Goal: Task Accomplishment & Management: Manage account settings

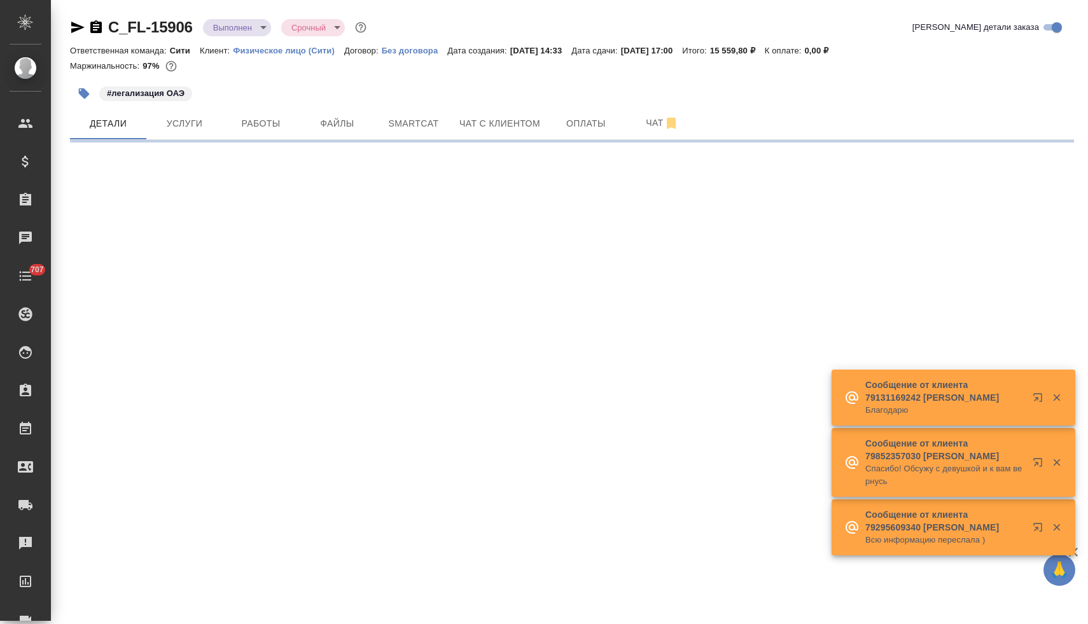
select select "RU"
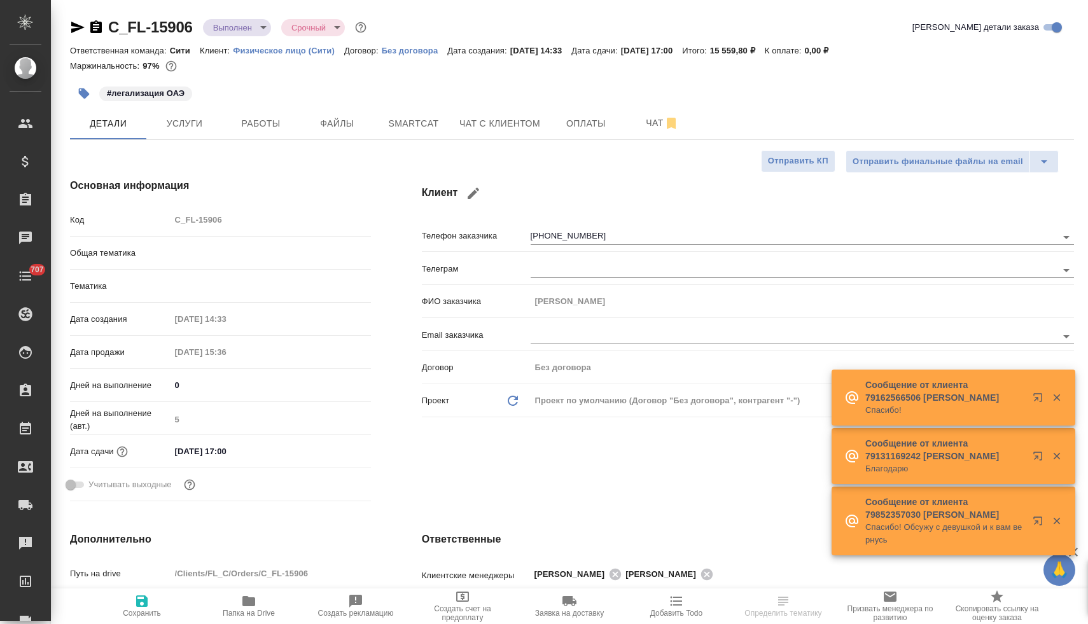
type textarea "x"
type input "Шаблонные документы"
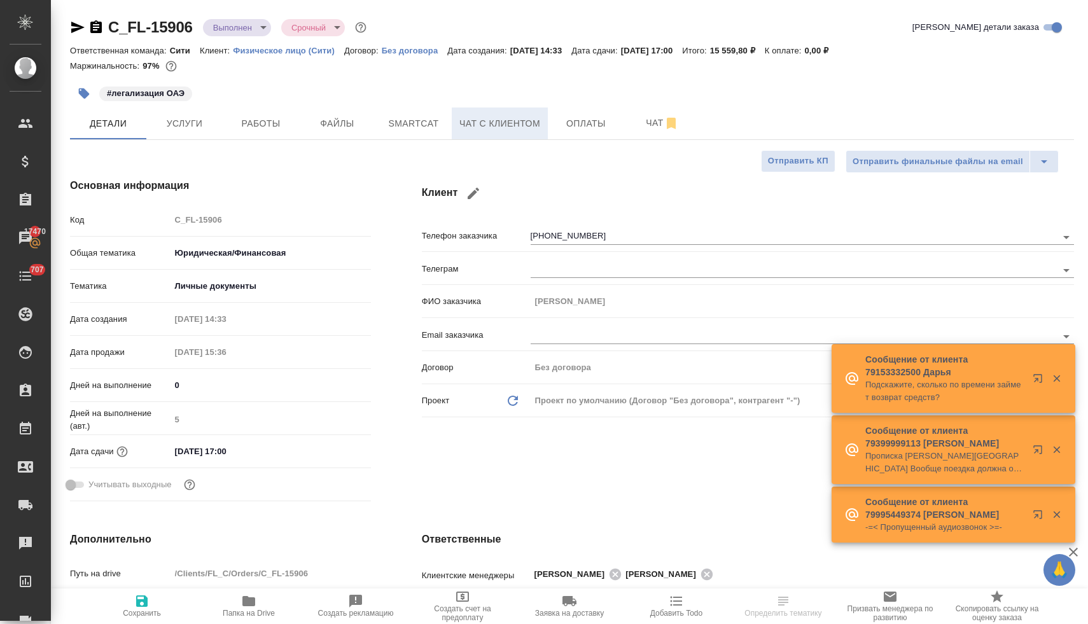
click at [485, 117] on span "Чат с клиентом" at bounding box center [499, 124] width 81 height 16
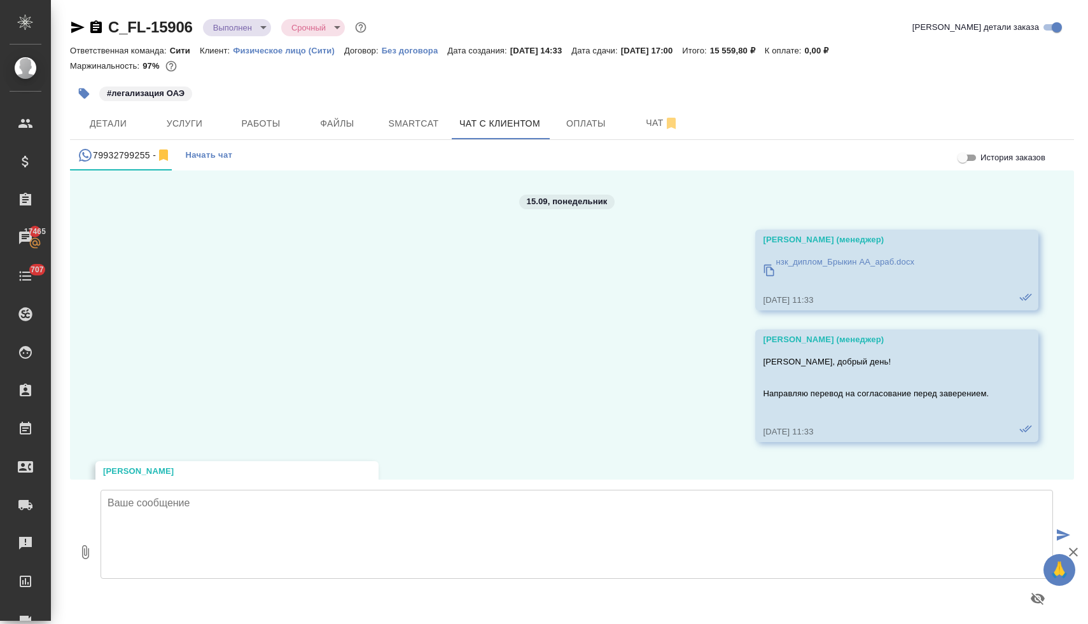
scroll to position [295, 0]
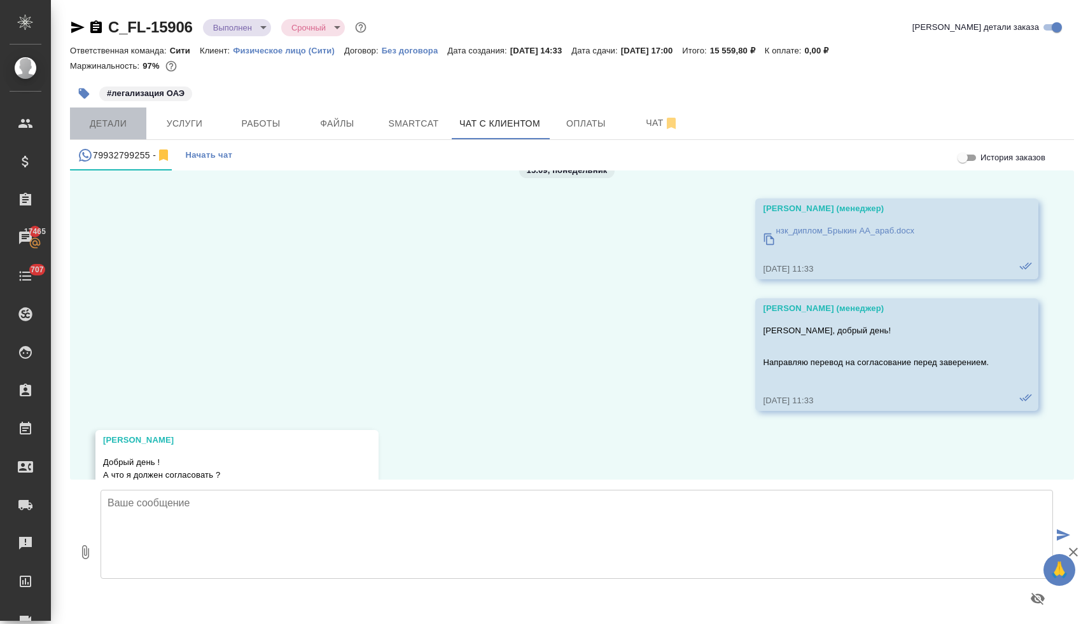
click at [106, 120] on span "Детали" at bounding box center [108, 124] width 61 height 16
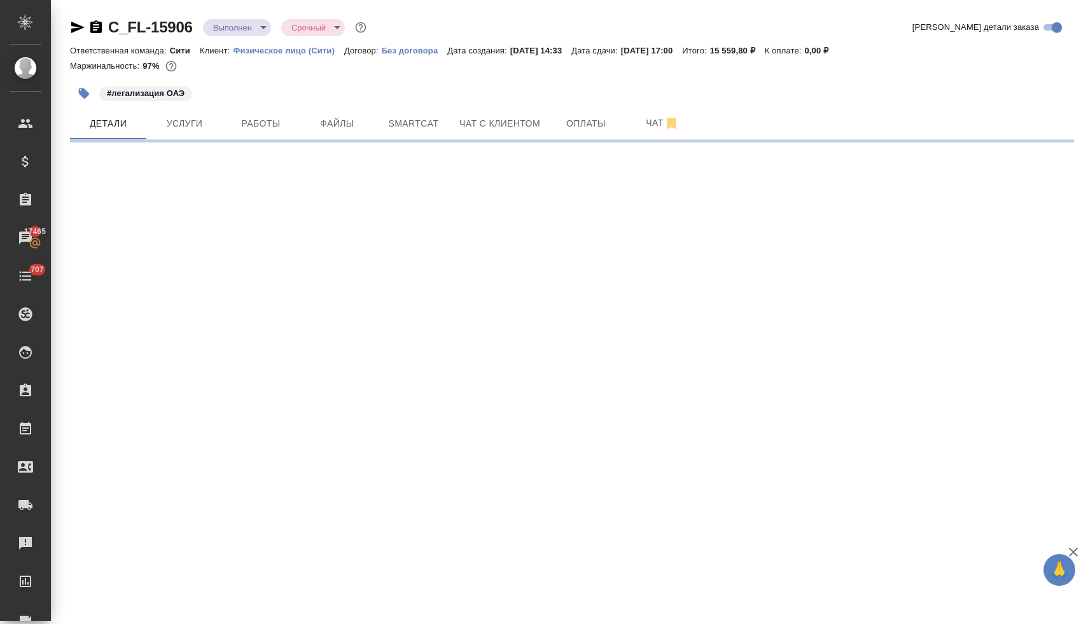
select select "RU"
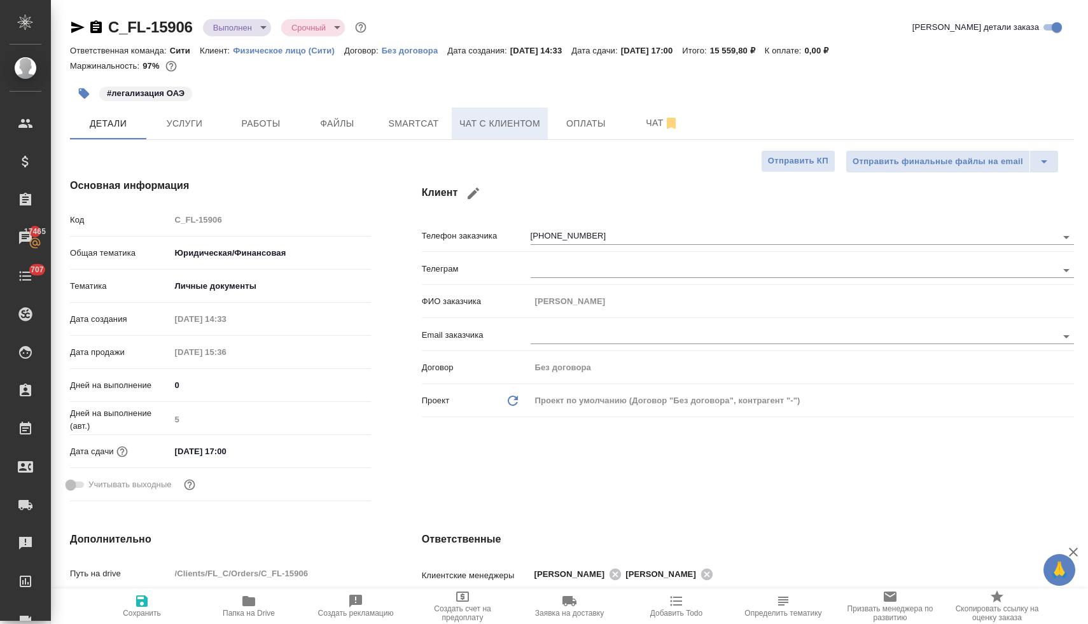
click at [489, 119] on span "Чат с клиентом" at bounding box center [499, 124] width 81 height 16
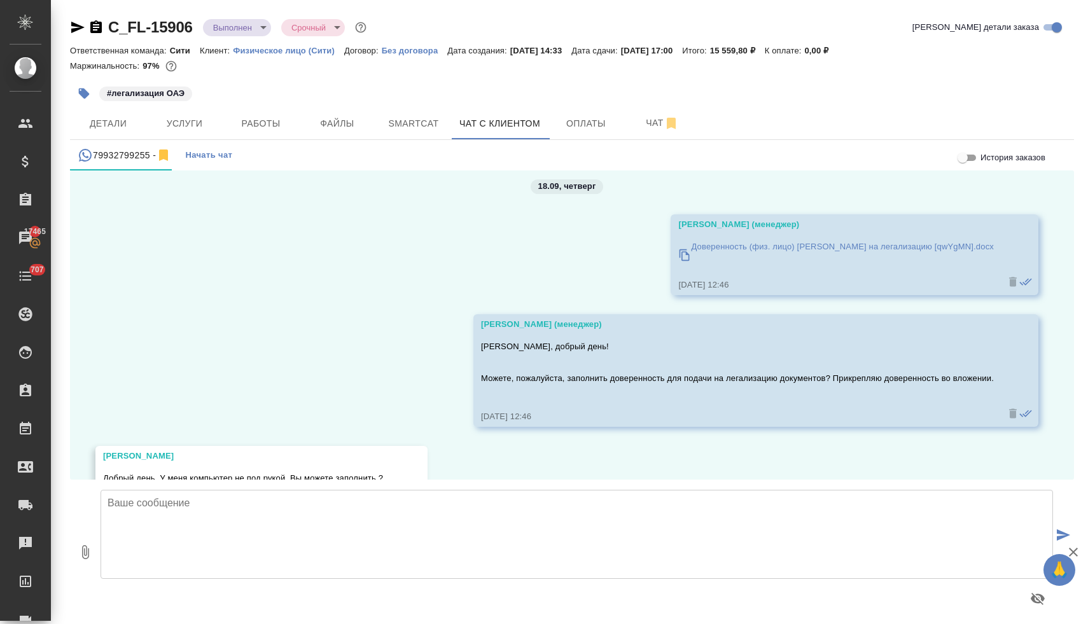
scroll to position [1333, 0]
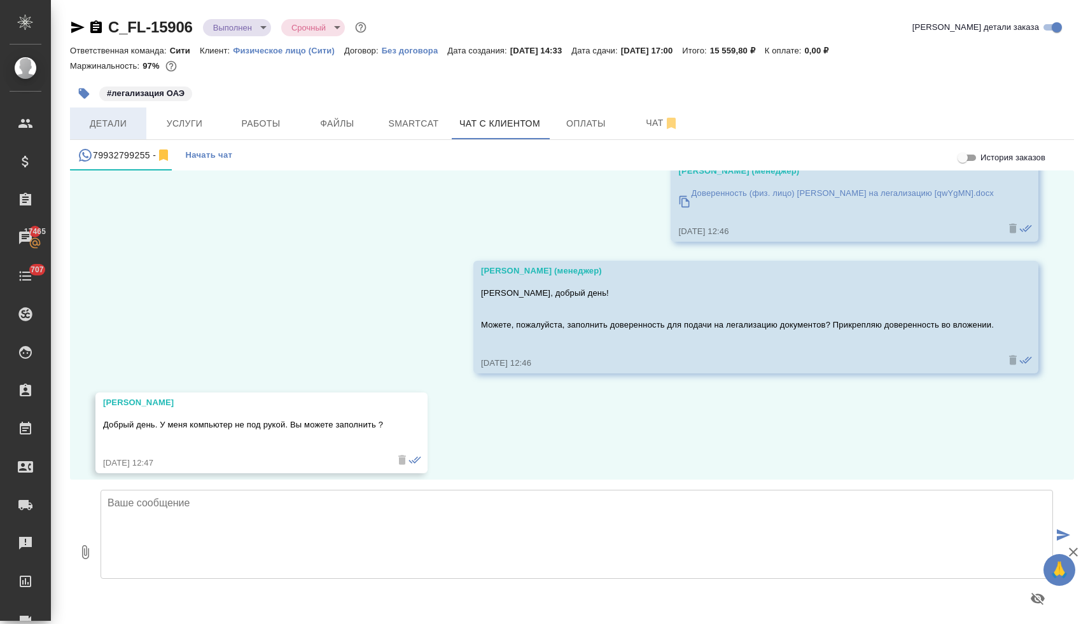
click at [105, 127] on span "Детали" at bounding box center [108, 124] width 61 height 16
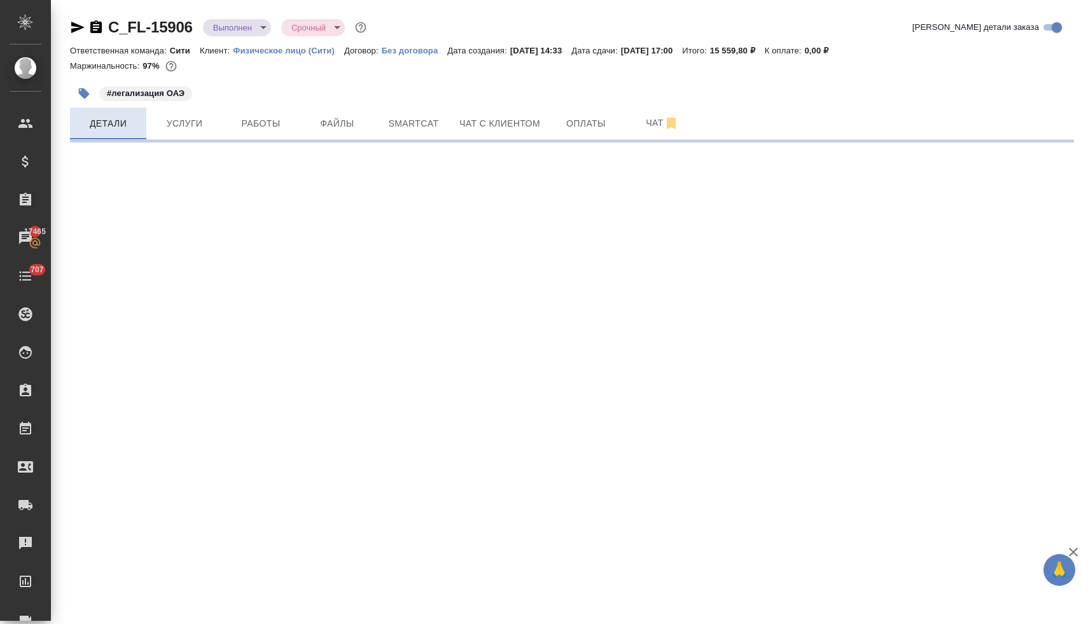
select select "RU"
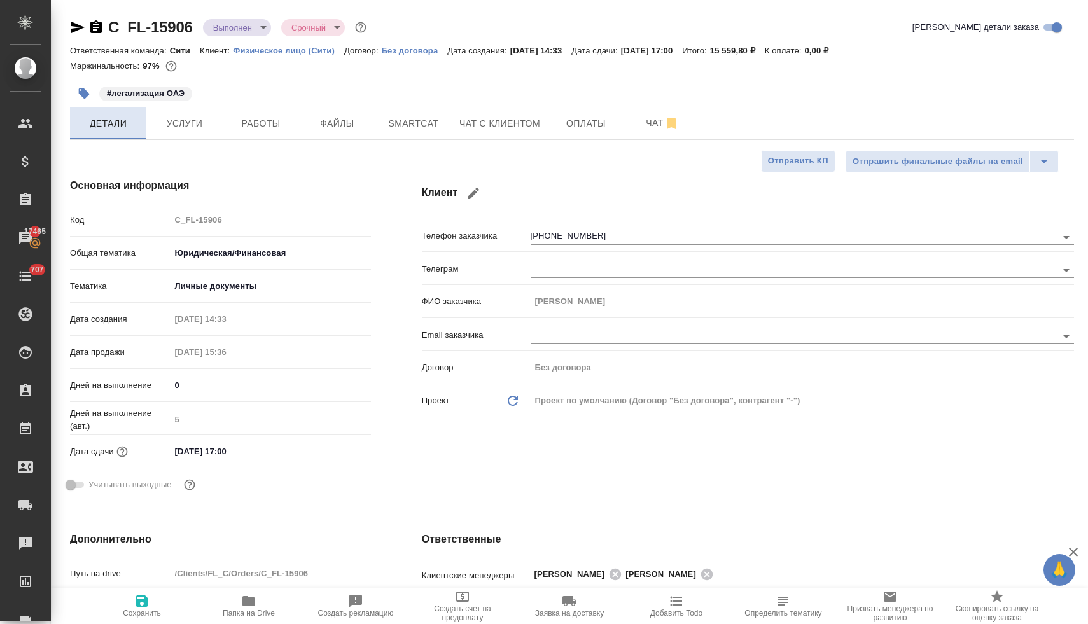
type textarea "x"
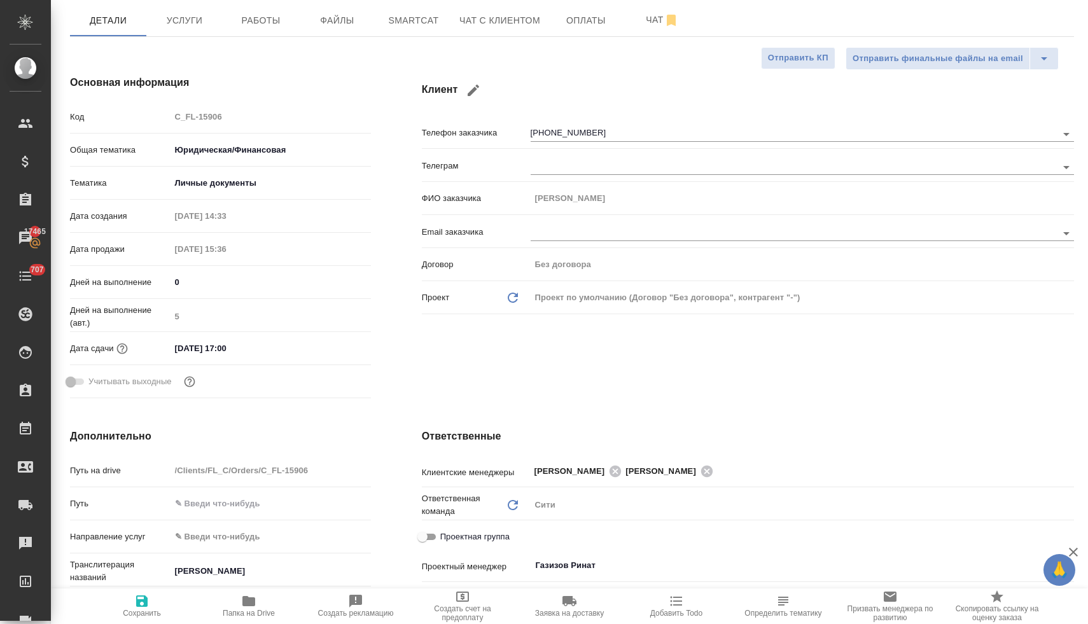
scroll to position [100, 0]
